Goal: Book appointment/travel/reservation

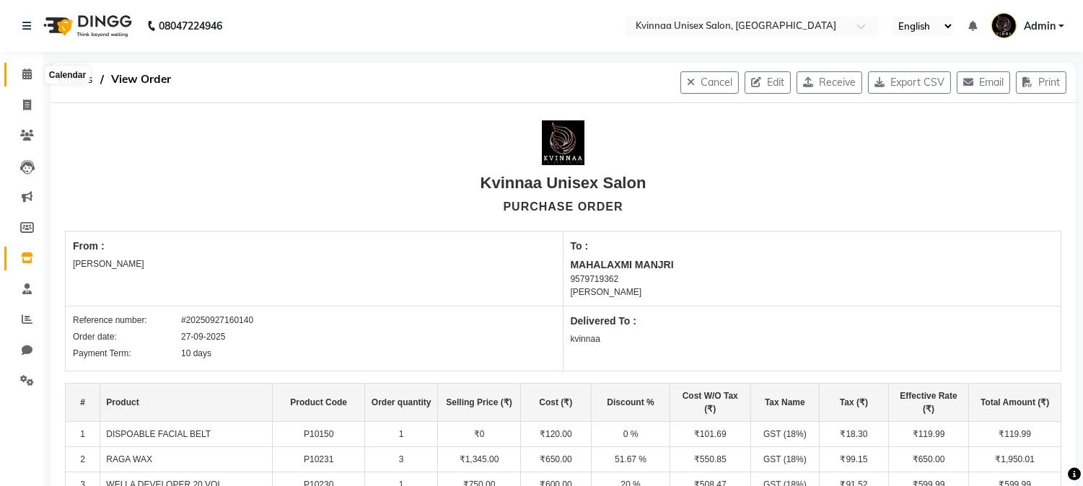
click at [29, 73] on icon at bounding box center [26, 74] width 9 height 11
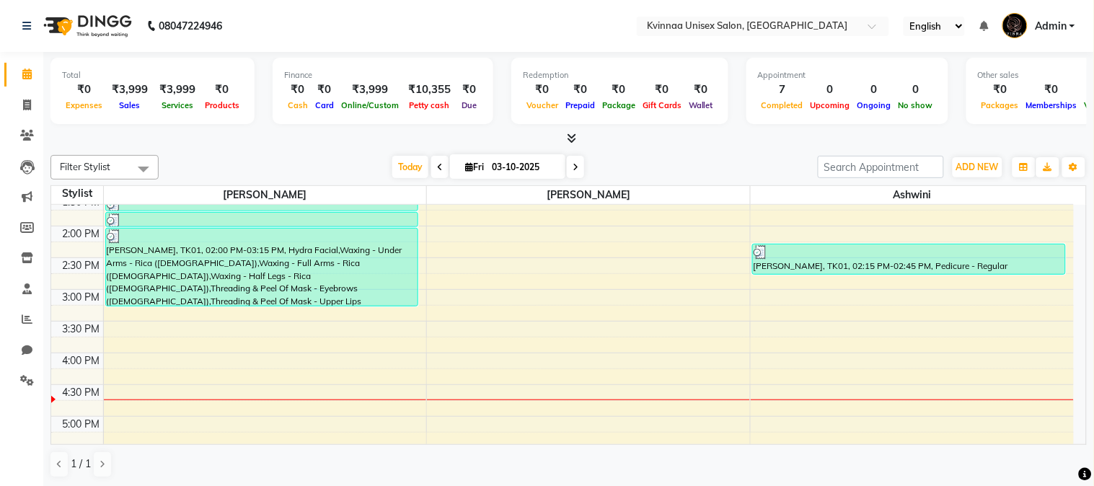
scroll to position [400, 0]
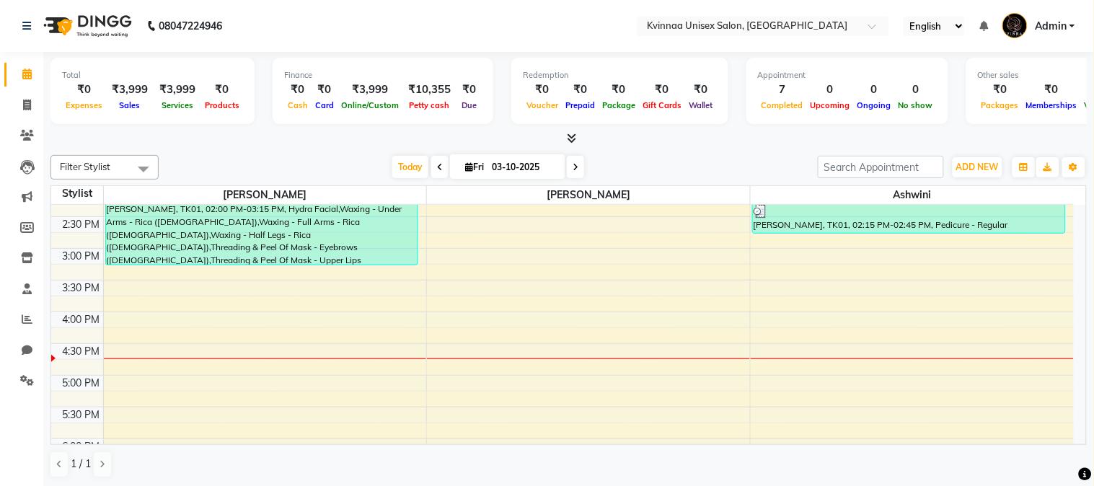
click at [131, 408] on div "8:00 AM 8:30 AM 9:00 AM 9:30 AM 10:00 AM 10:30 AM 11:00 AM 11:30 AM 12:00 PM 12…" at bounding box center [562, 249] width 1023 height 888
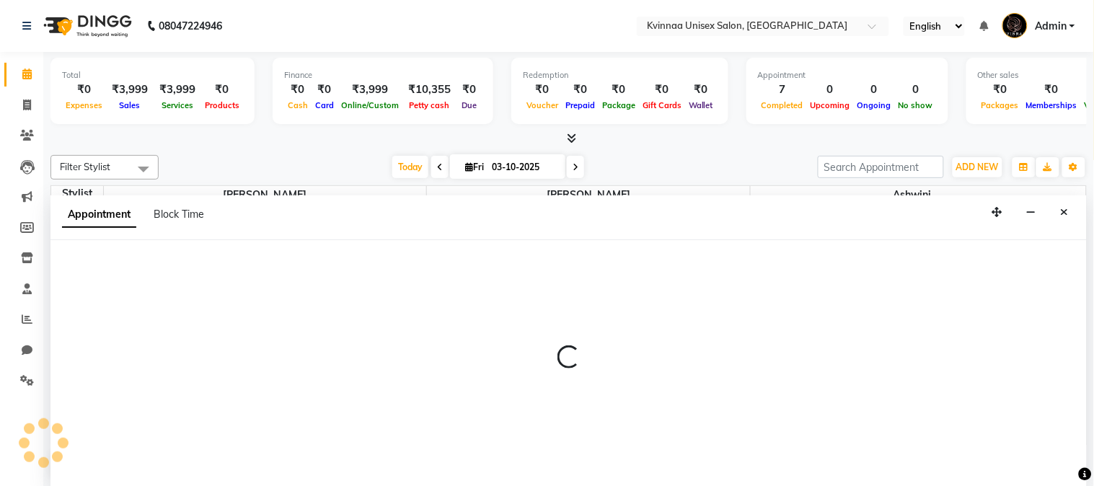
select select "8149"
select select "1035"
select select "tentative"
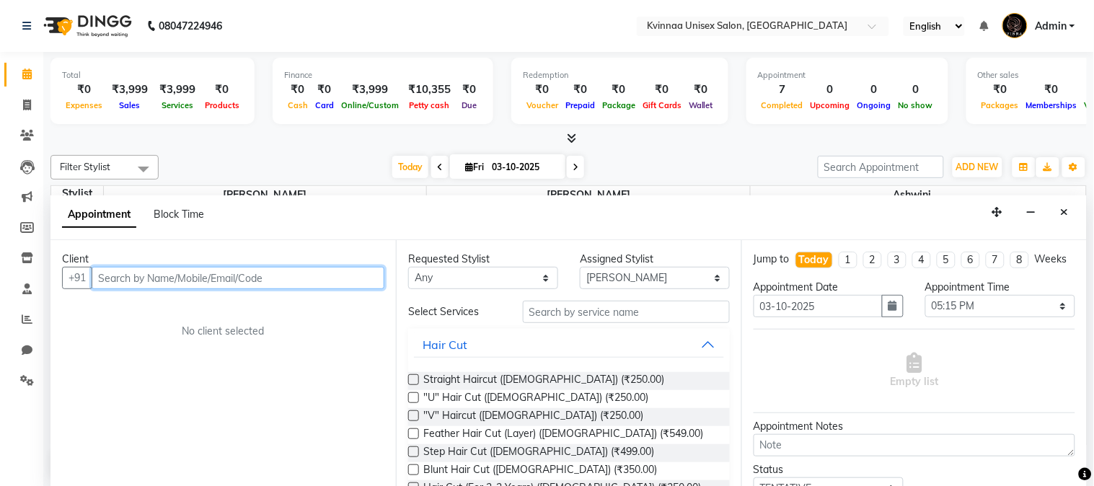
click at [205, 273] on input "text" at bounding box center [238, 278] width 293 height 22
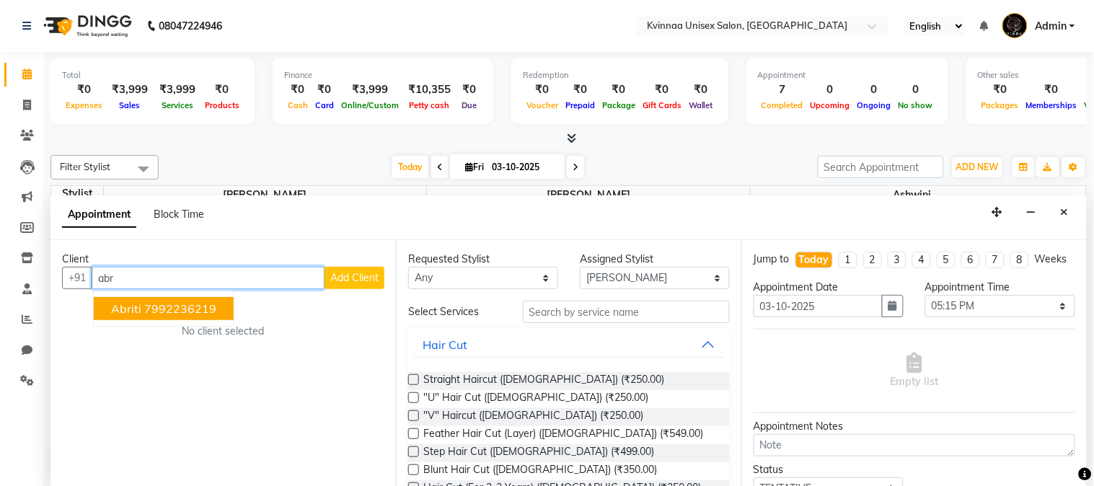
click at [178, 307] on ngb-highlight "7992236219" at bounding box center [180, 309] width 72 height 14
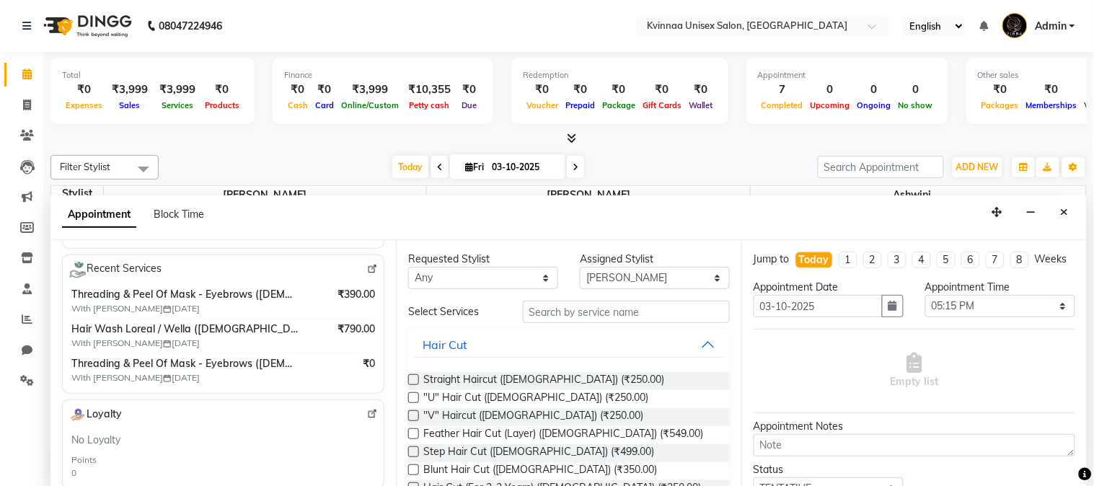
scroll to position [0, 0]
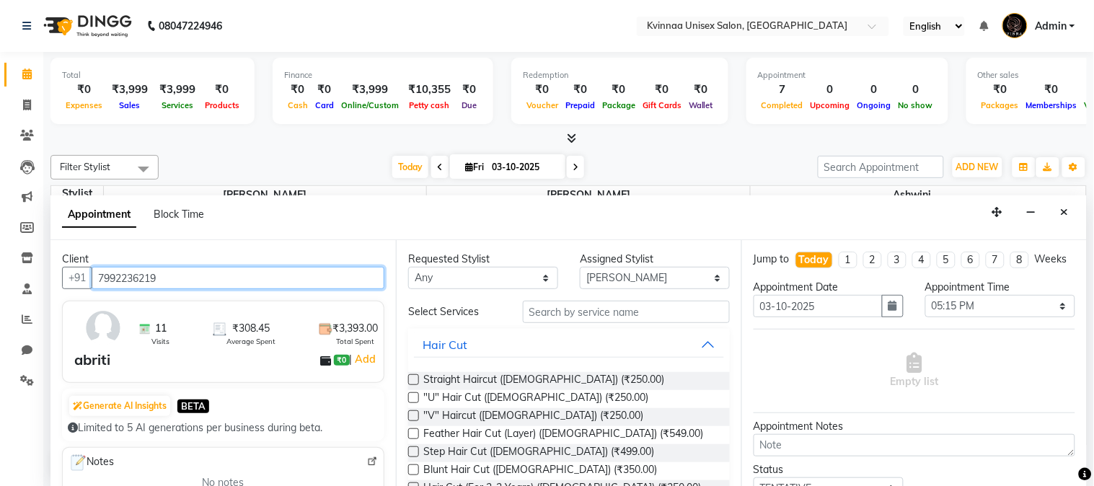
type input "7992236219"
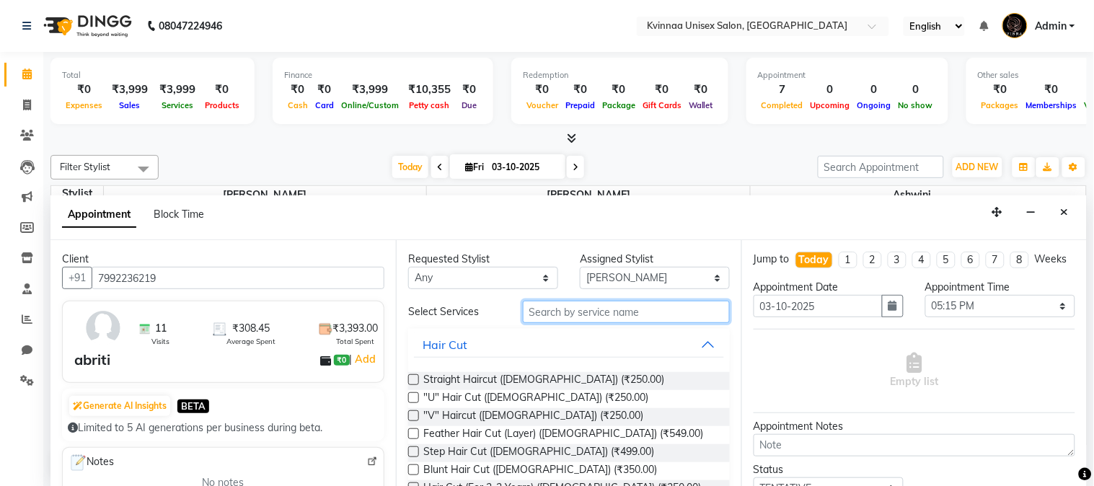
click at [577, 307] on input "text" at bounding box center [626, 312] width 207 height 22
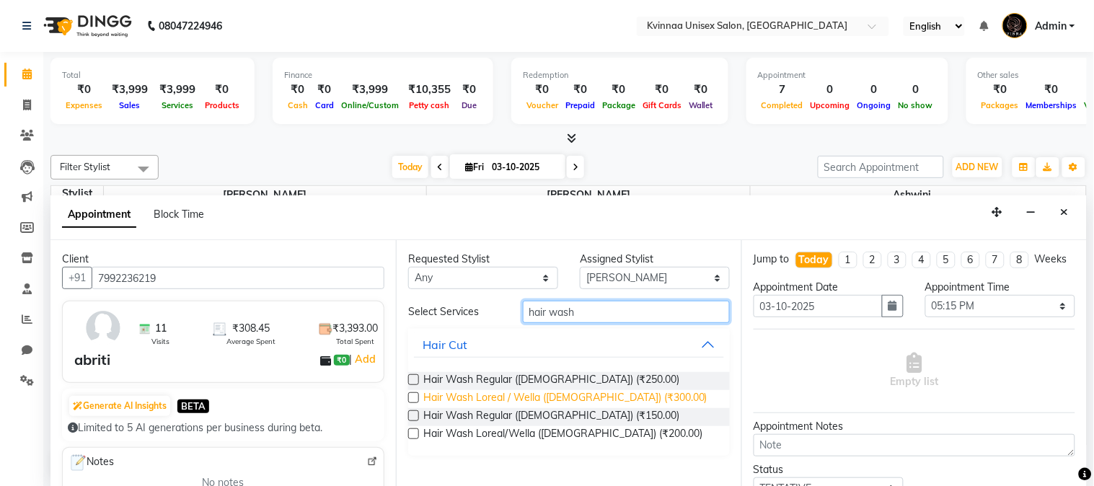
type input "hair wash"
click at [568, 395] on span "Hair Wash Loreal / Wella ([DEMOGRAPHIC_DATA]) (₹300.00)" at bounding box center [565, 399] width 284 height 18
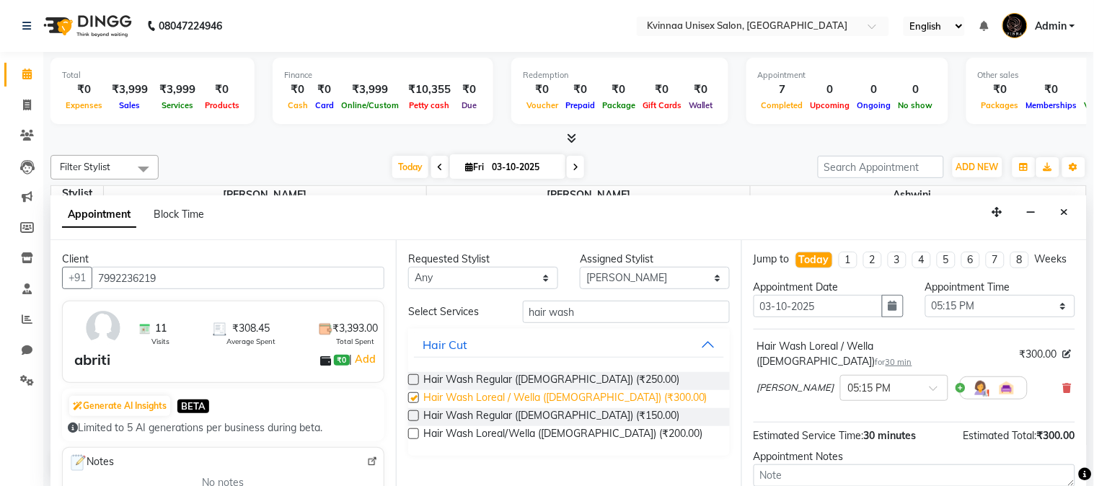
checkbox input "false"
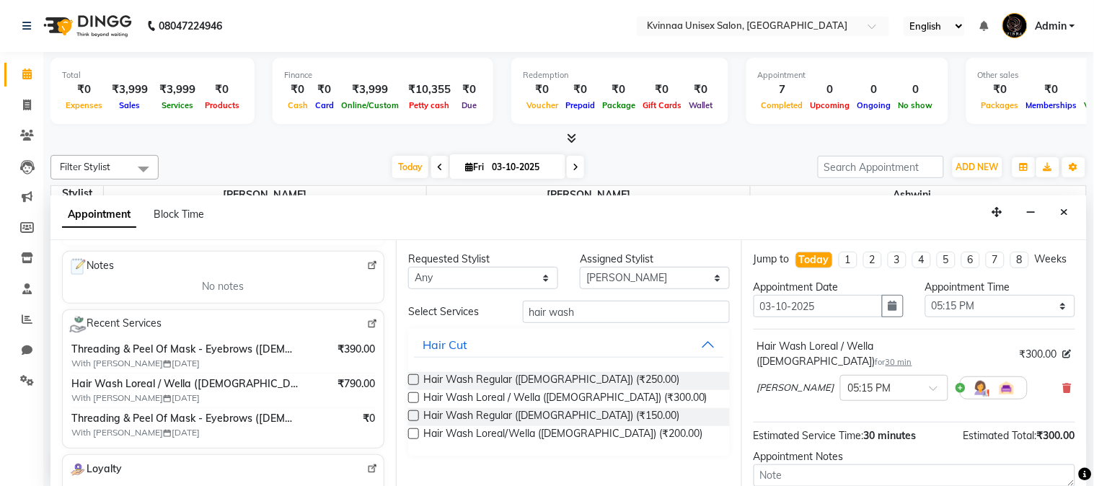
scroll to position [197, 0]
click at [172, 380] on span "Hair Wash Loreal / Wella ([DEMOGRAPHIC_DATA]),Threading & Peel Of Mask - Eyebro…" at bounding box center [185, 383] width 228 height 15
click at [169, 386] on span "Hair Wash Loreal / Wella ([DEMOGRAPHIC_DATA]),Threading & Peel Of Mask - Eyebro…" at bounding box center [185, 383] width 228 height 15
click at [74, 381] on span "Hair Wash Loreal / Wella ([DEMOGRAPHIC_DATA]),Threading & Peel Of Mask - Eyebro…" at bounding box center [185, 383] width 228 height 15
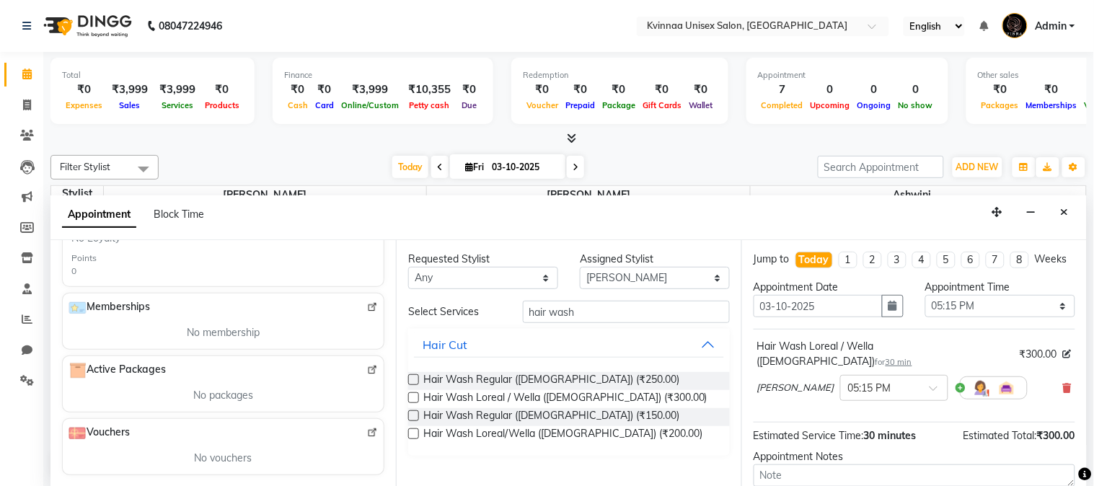
scroll to position [0, 0]
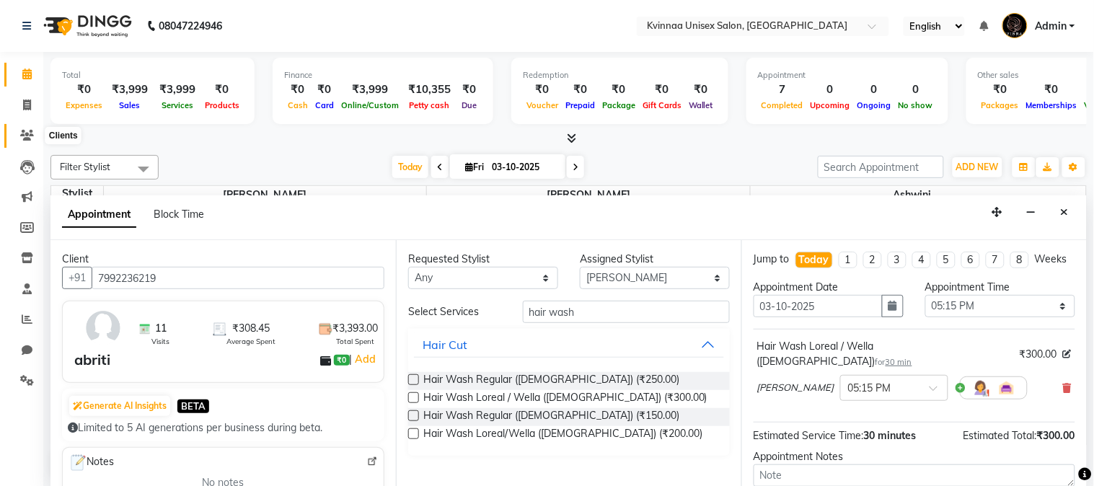
click at [27, 133] on icon at bounding box center [27, 135] width 14 height 11
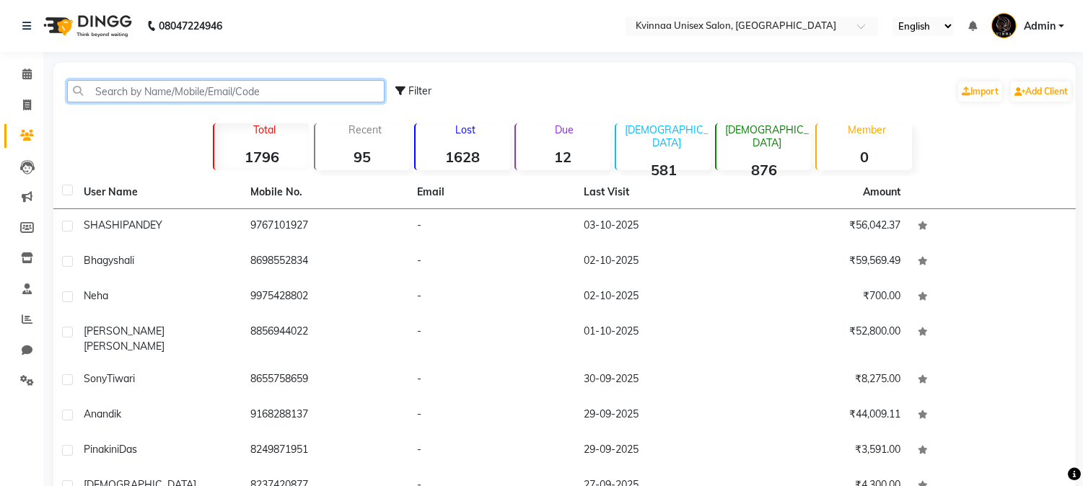
click at [146, 89] on input "text" at bounding box center [225, 91] width 317 height 22
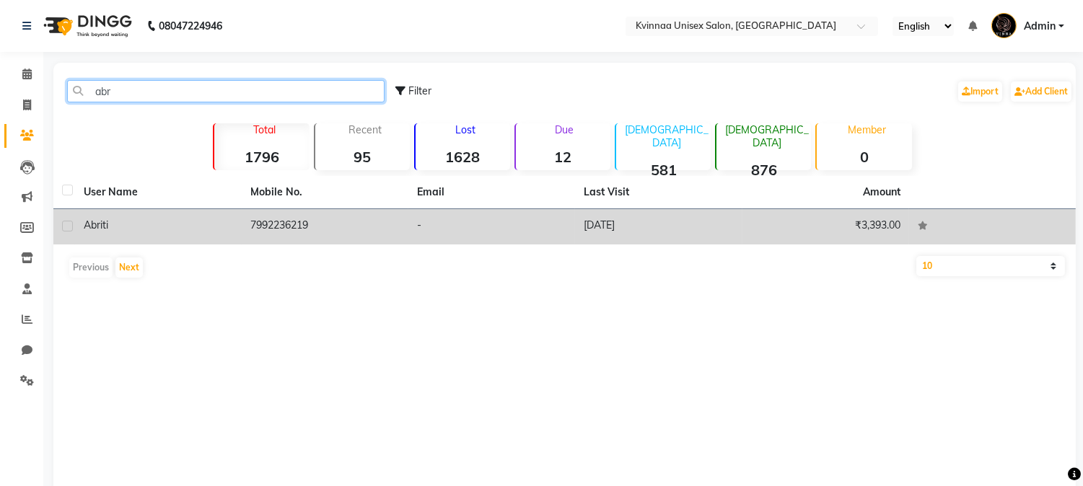
type input "abr"
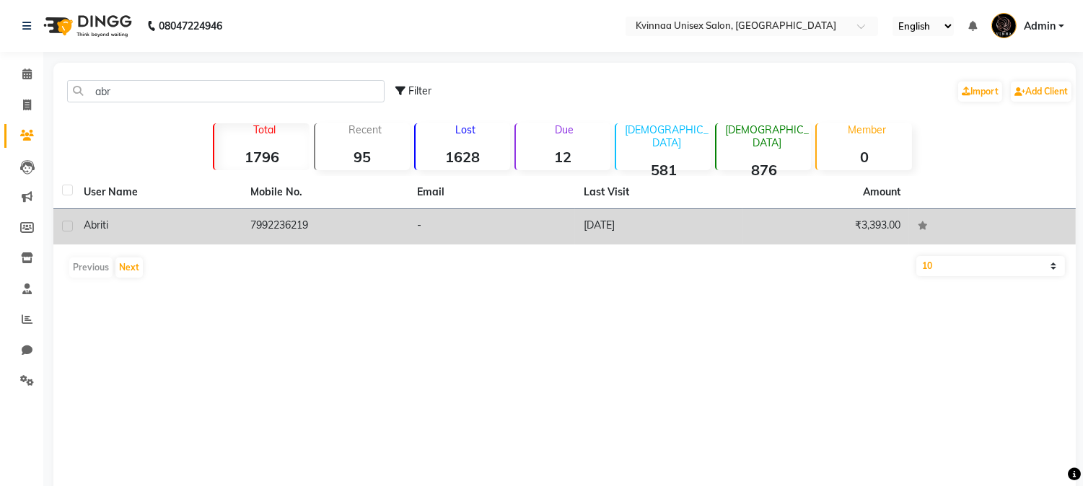
click at [164, 232] on div "abriti" at bounding box center [158, 225] width 149 height 15
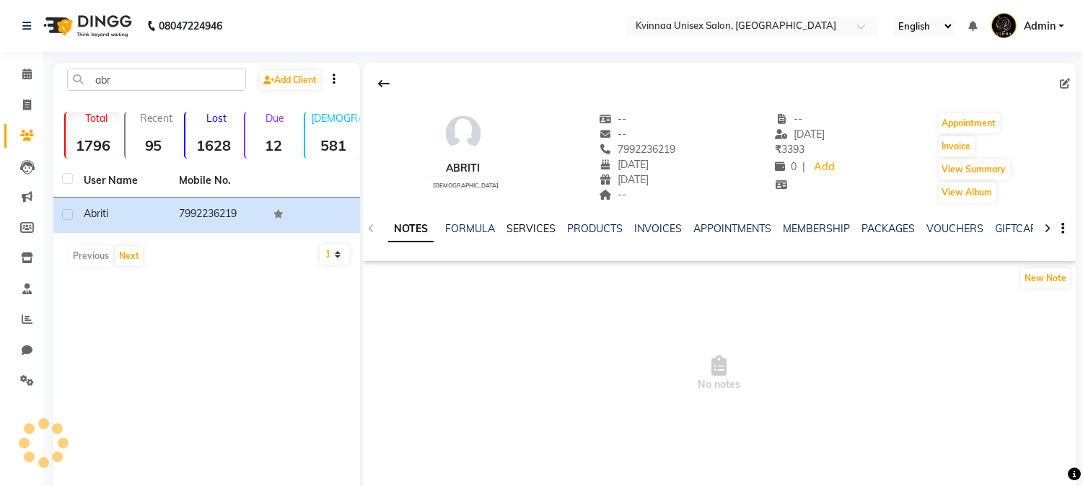
click at [536, 227] on link "SERVICES" at bounding box center [530, 228] width 49 height 13
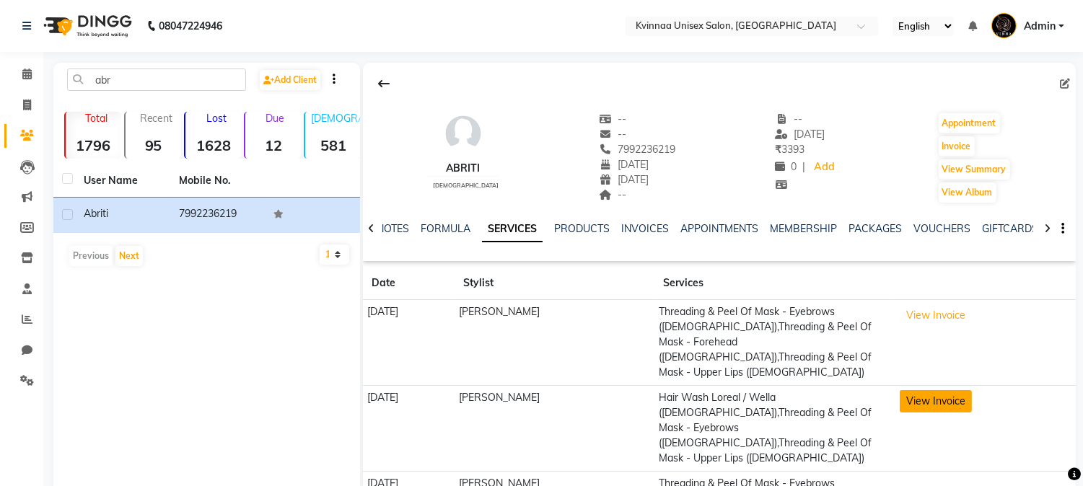
click at [954, 390] on button "View Invoice" at bounding box center [936, 401] width 72 height 22
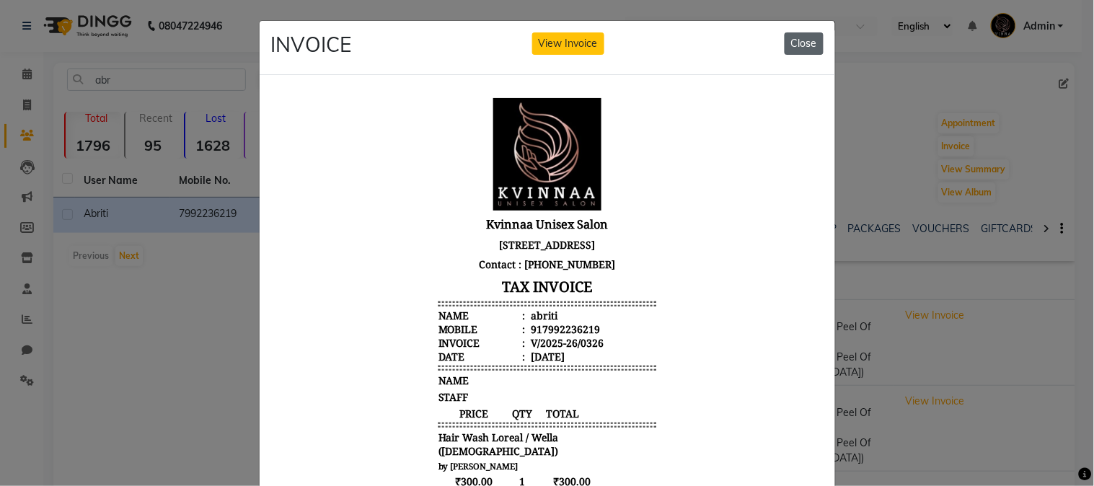
click at [798, 38] on button "Close" at bounding box center [804, 43] width 39 height 22
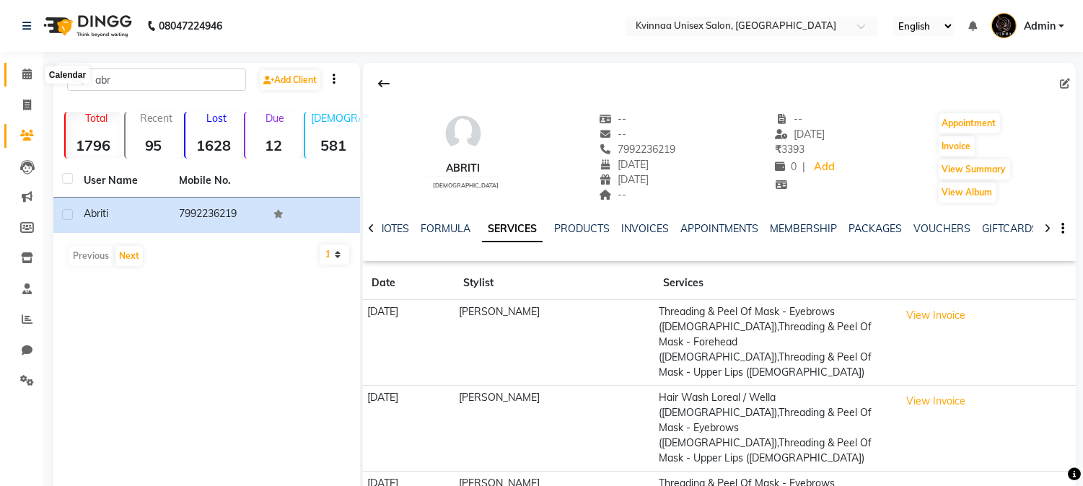
click at [27, 77] on icon at bounding box center [26, 74] width 9 height 11
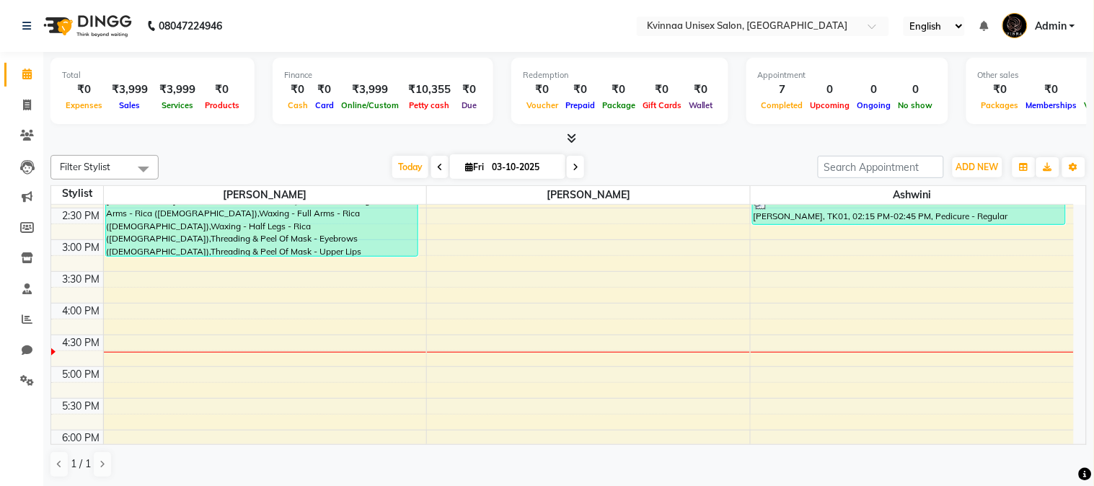
scroll to position [408, 0]
click at [177, 373] on div "8:00 AM 8:30 AM 9:00 AM 9:30 AM 10:00 AM 10:30 AM 11:00 AM 11:30 AM 12:00 PM 12…" at bounding box center [562, 241] width 1023 height 888
select select "8149"
select select "tentative"
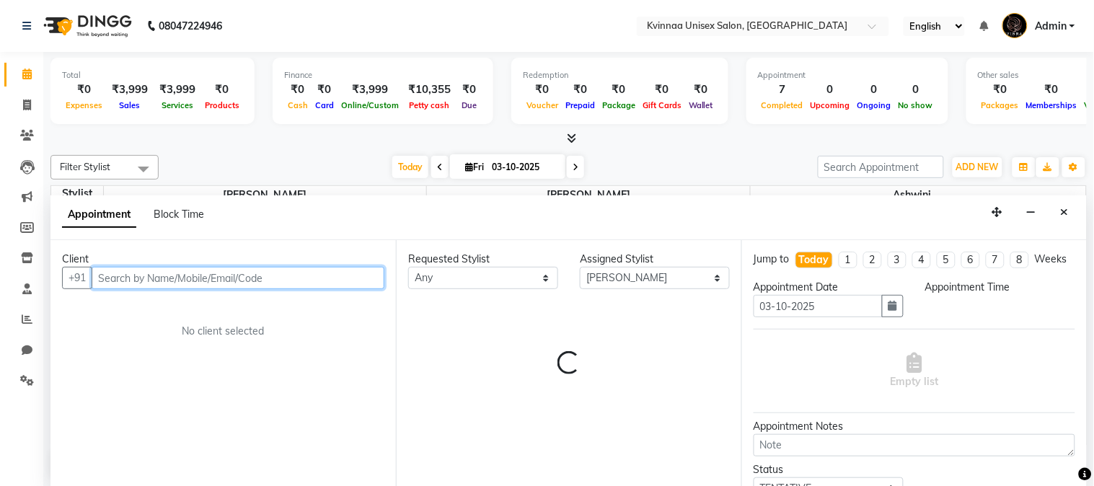
select select "1020"
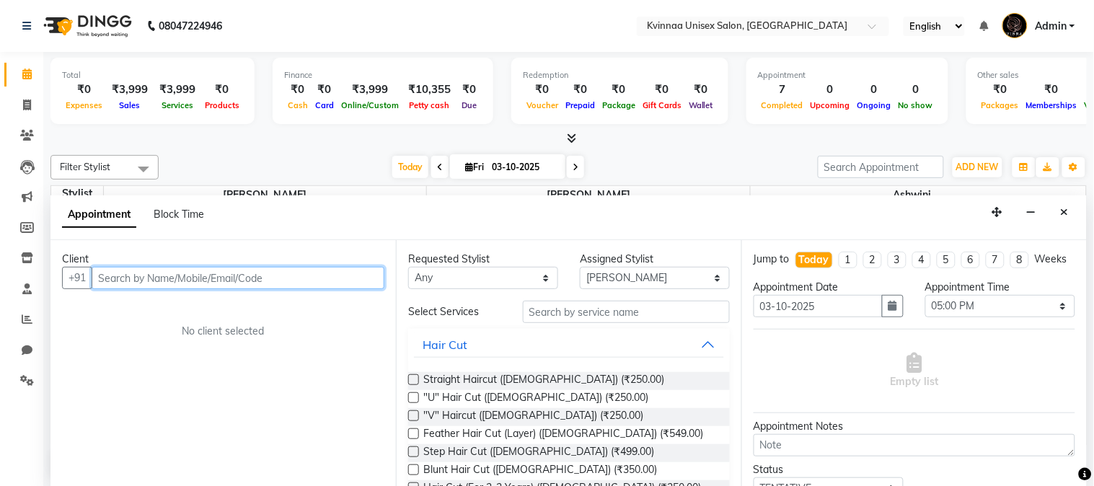
click at [249, 271] on input "text" at bounding box center [238, 278] width 293 height 22
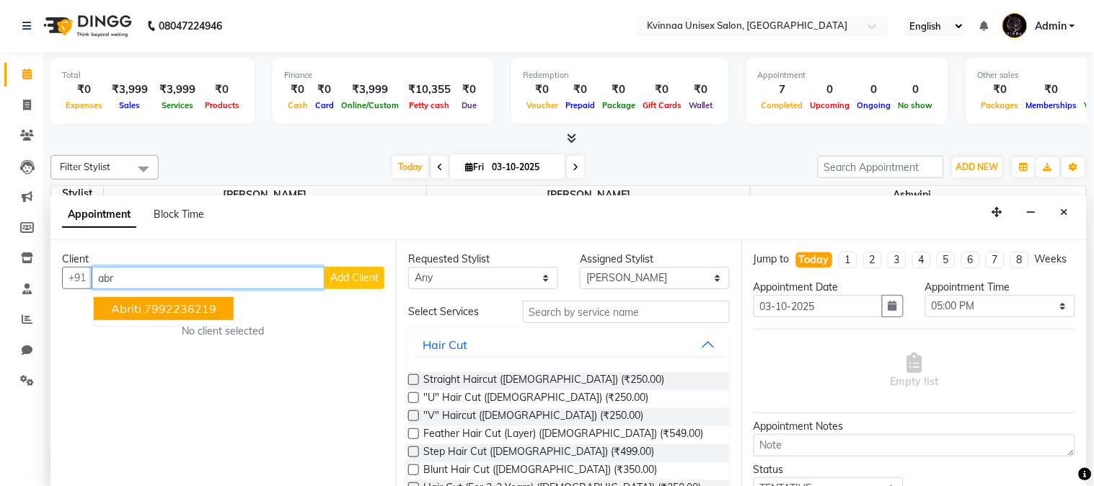
click at [233, 317] on ngb-typeahead-window "abriti 7992236219" at bounding box center [163, 309] width 141 height 36
click at [179, 304] on ngb-highlight "7992236219" at bounding box center [180, 309] width 72 height 14
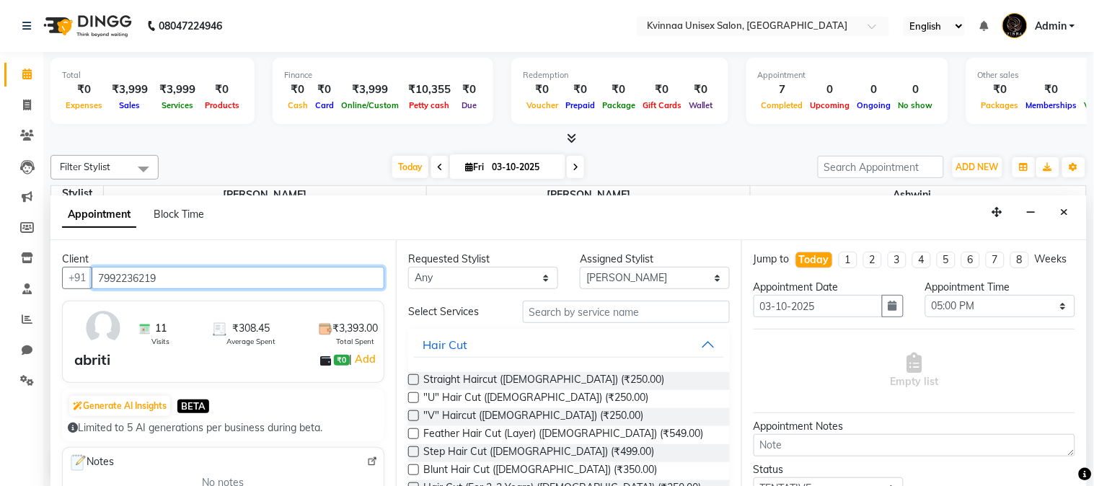
type input "7992236219"
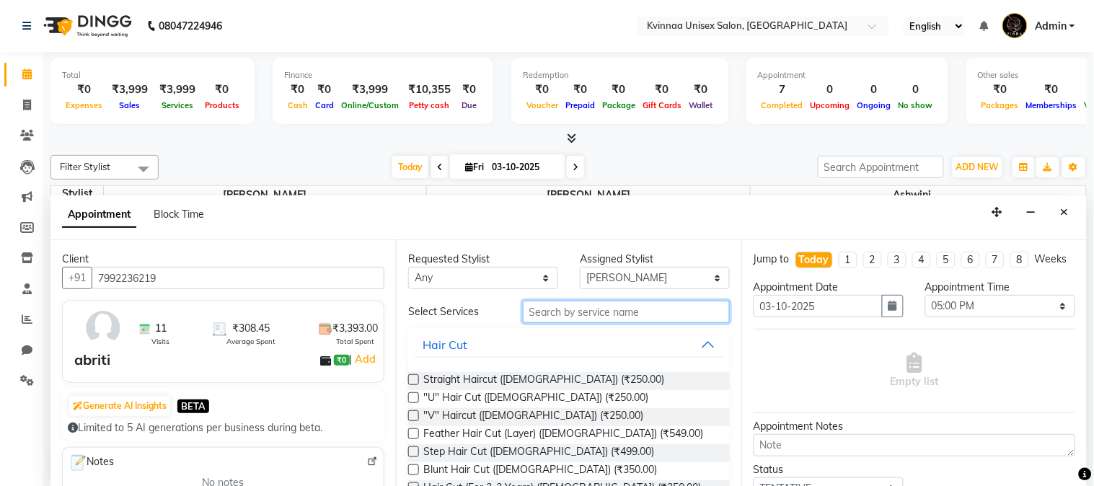
click at [568, 311] on input "text" at bounding box center [626, 312] width 207 height 22
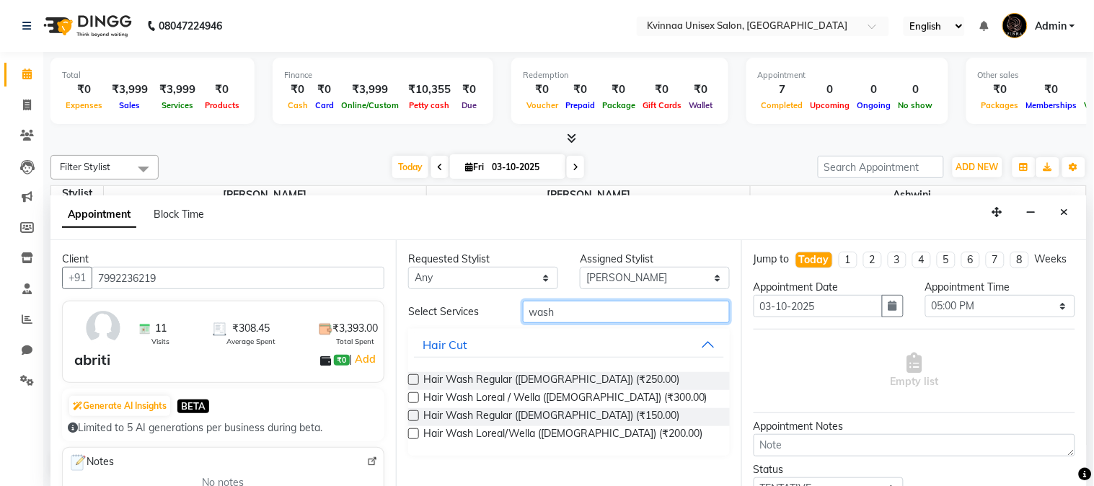
type input "wash"
click at [411, 392] on label at bounding box center [413, 397] width 11 height 11
click at [411, 395] on input "checkbox" at bounding box center [412, 399] width 9 height 9
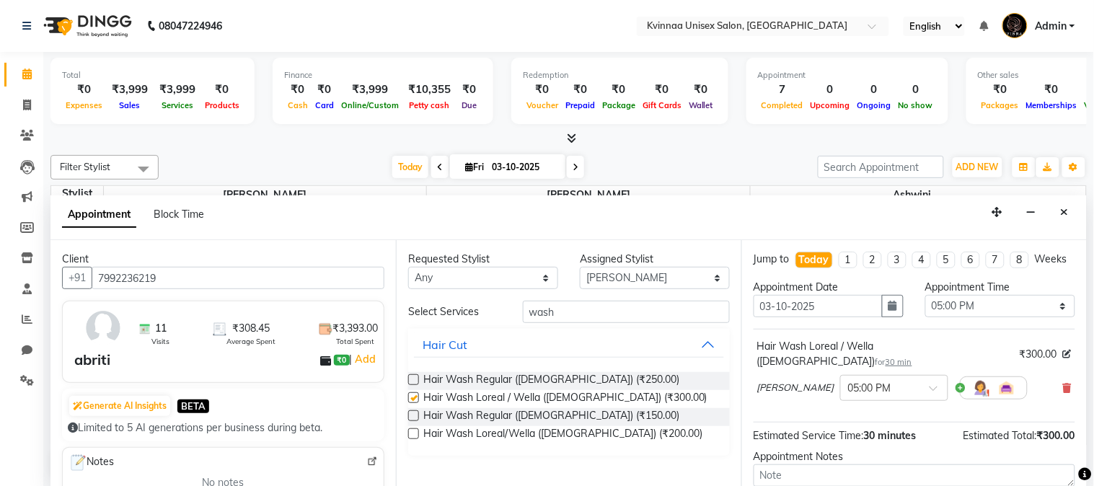
checkbox input "false"
click at [626, 311] on input "wash" at bounding box center [626, 312] width 207 height 22
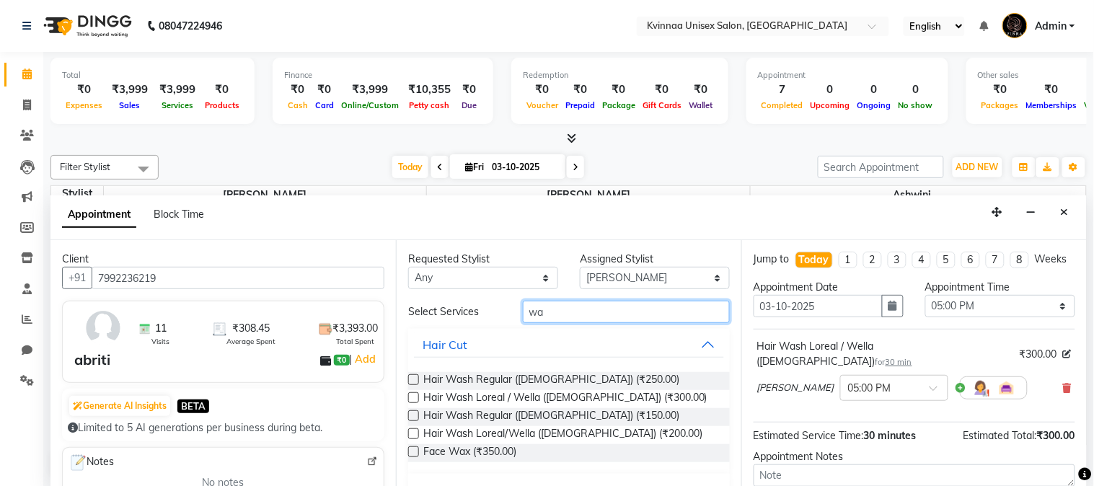
type input "w"
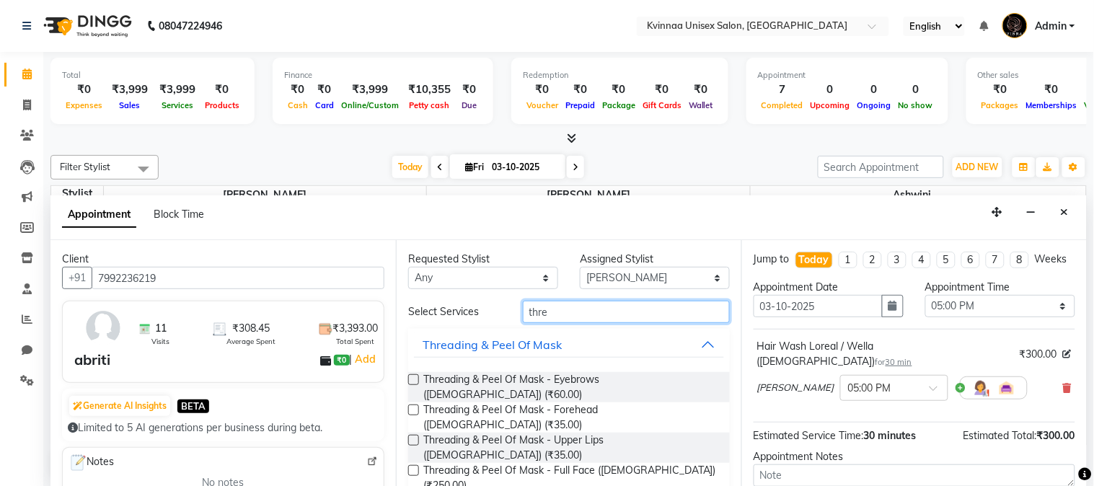
type input "thre"
click at [412, 379] on label at bounding box center [413, 379] width 11 height 11
click at [412, 379] on input "checkbox" at bounding box center [412, 381] width 9 height 9
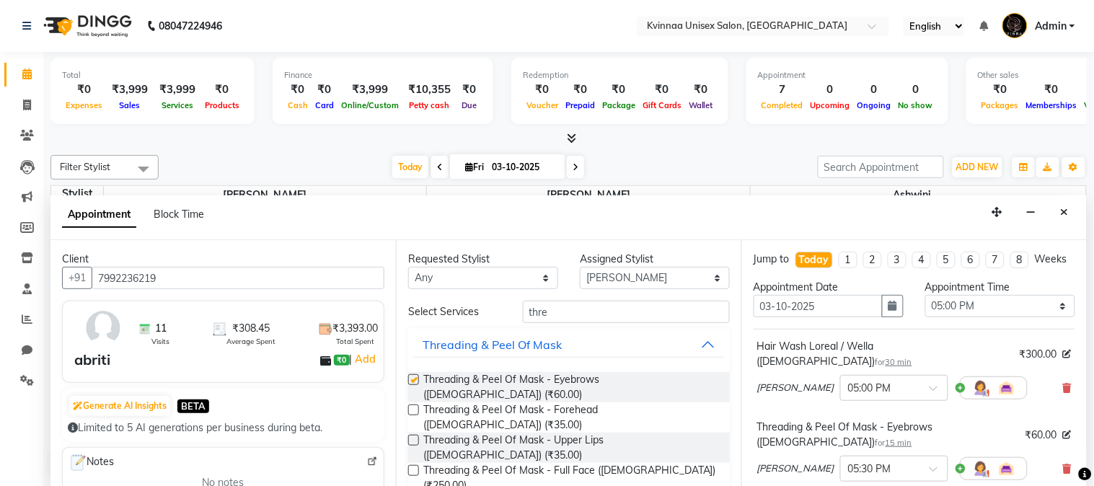
checkbox input "false"
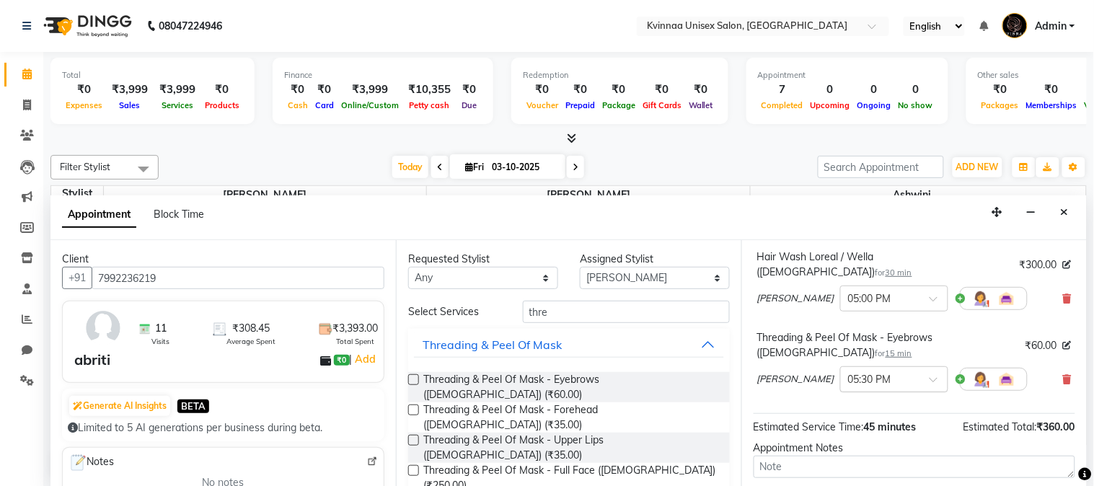
scroll to position [213, 0]
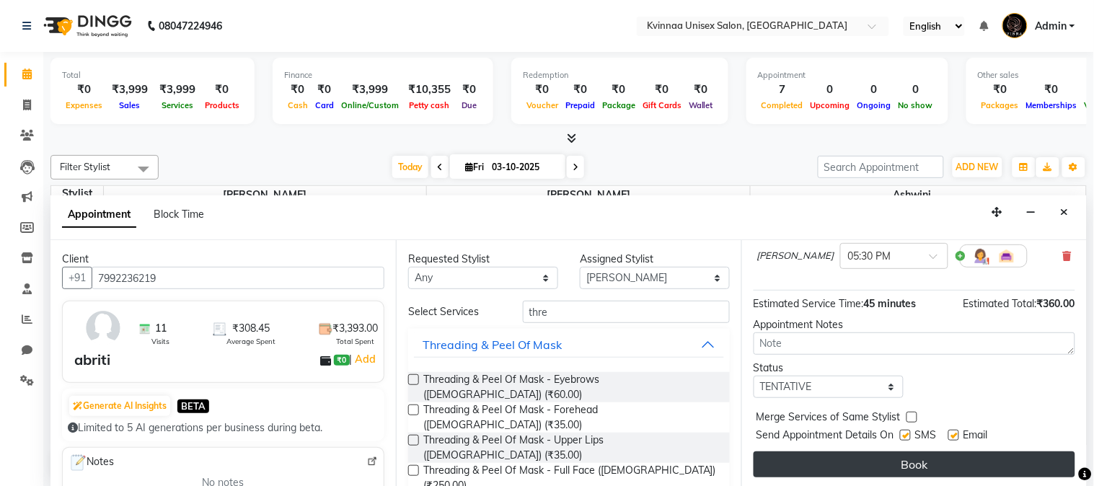
click at [892, 457] on button "Book" at bounding box center [915, 465] width 322 height 26
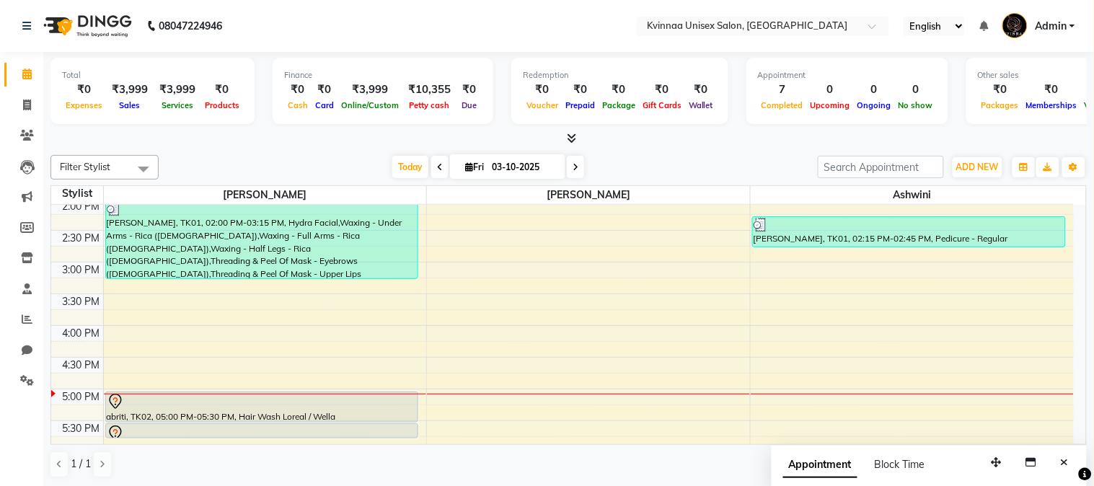
scroll to position [333, 0]
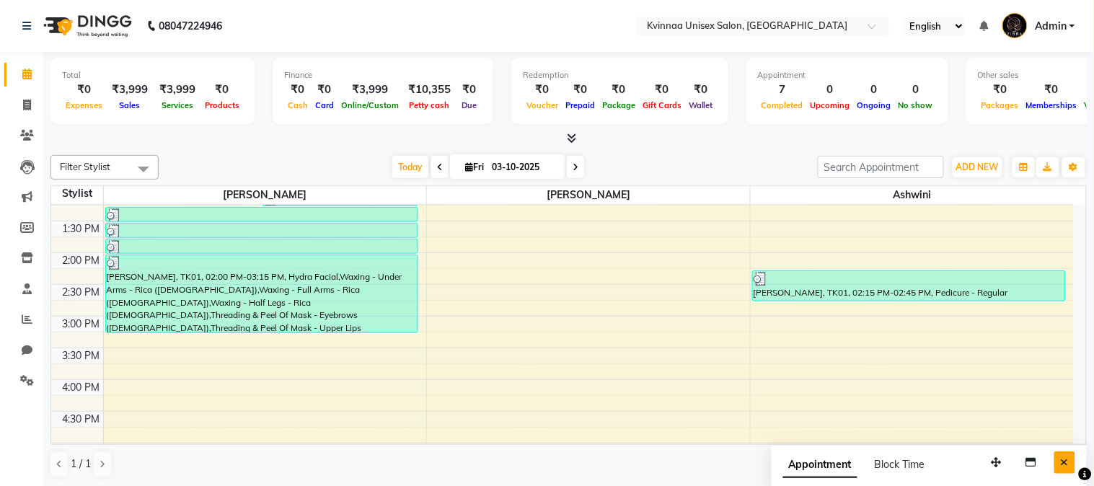
click at [1068, 462] on icon "Close" at bounding box center [1065, 462] width 8 height 10
click at [1068, 462] on div "1 / 1" at bounding box center [568, 464] width 1037 height 27
